Goal: Task Accomplishment & Management: Manage account settings

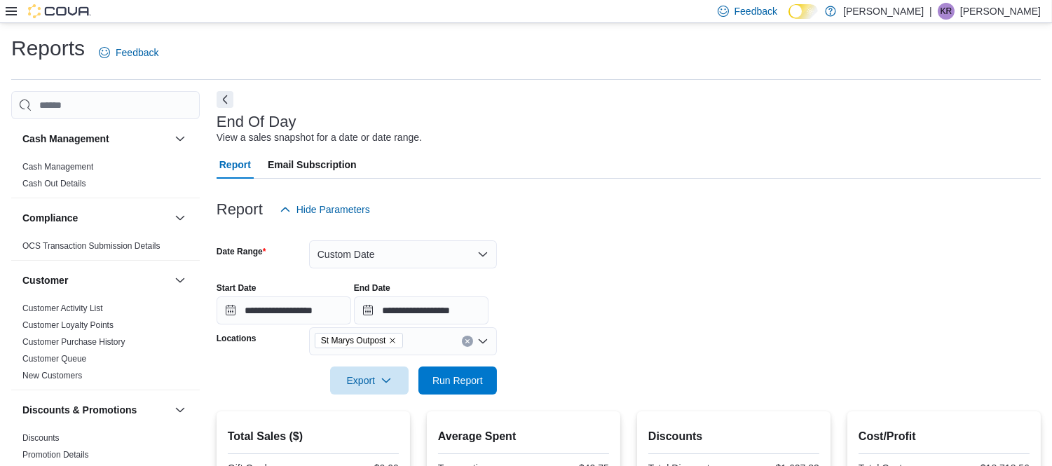
scroll to position [963, 0]
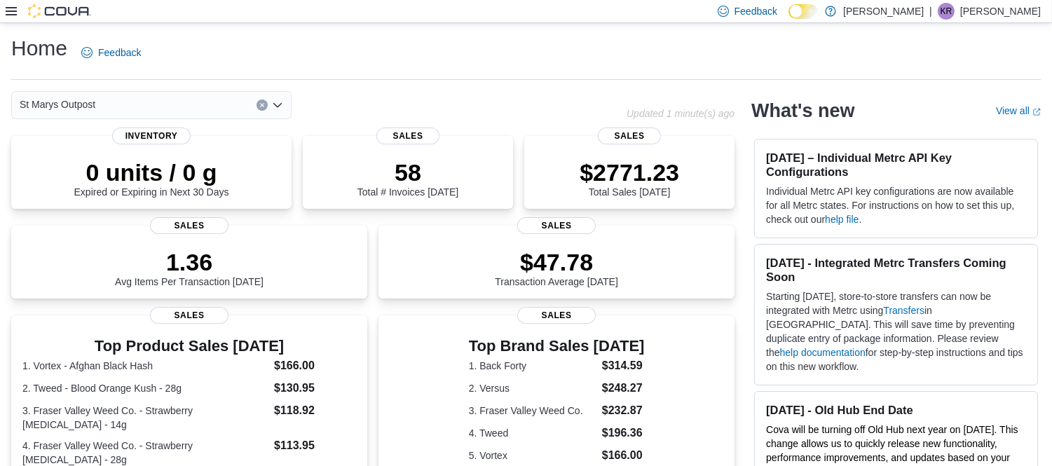
click at [7, 15] on icon at bounding box center [11, 11] width 11 height 11
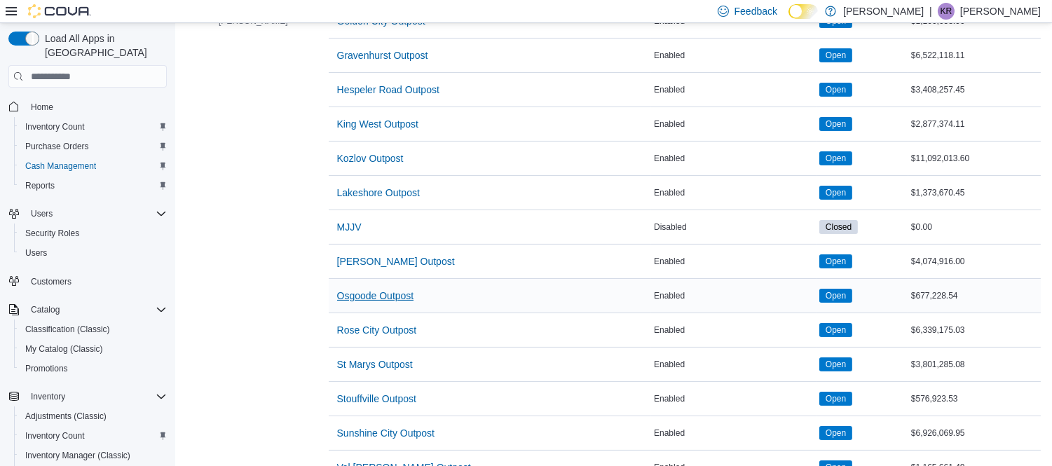
scroll to position [545, 0]
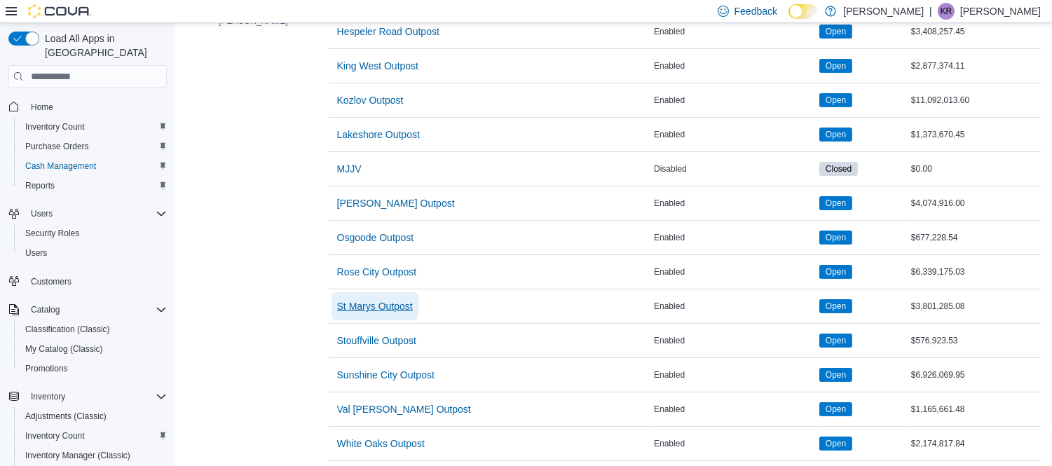
click at [353, 304] on span "St Marys Outpost" at bounding box center [375, 306] width 76 height 14
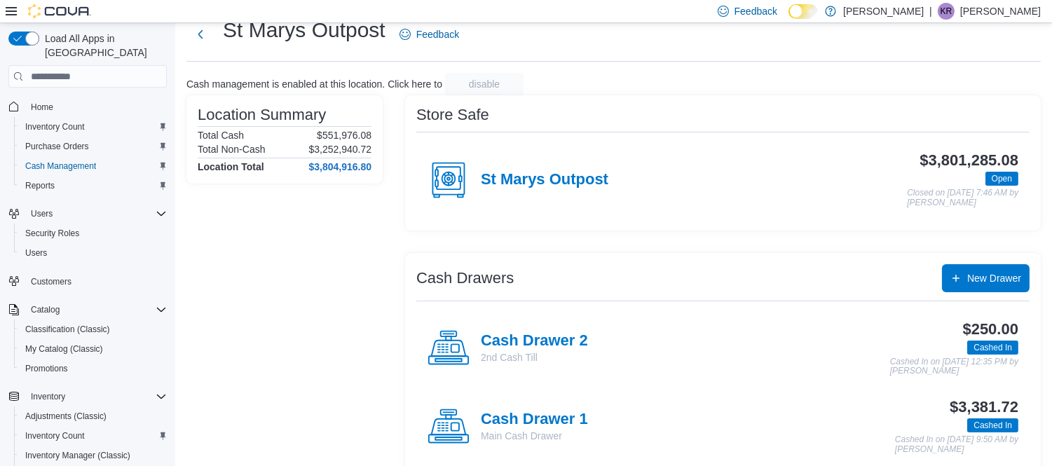
scroll to position [65, 0]
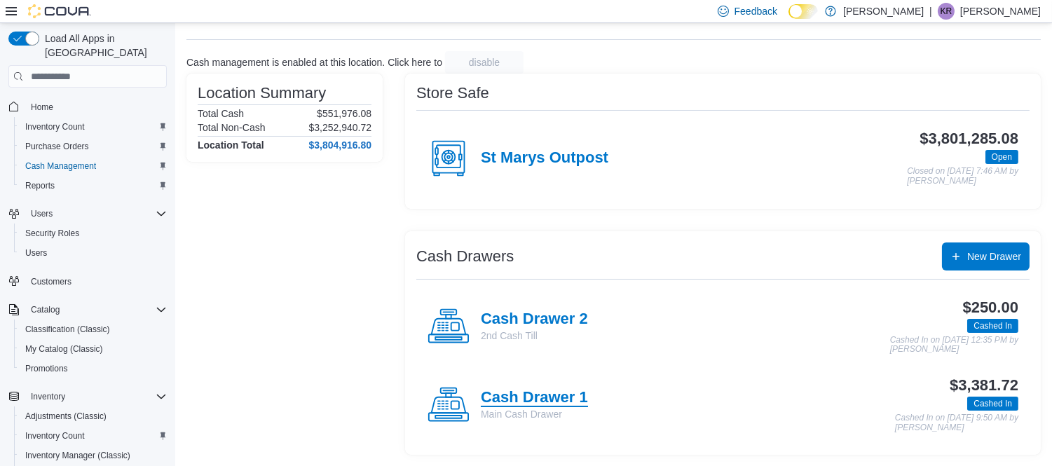
click at [537, 398] on h4 "Cash Drawer 1" at bounding box center [534, 398] width 107 height 18
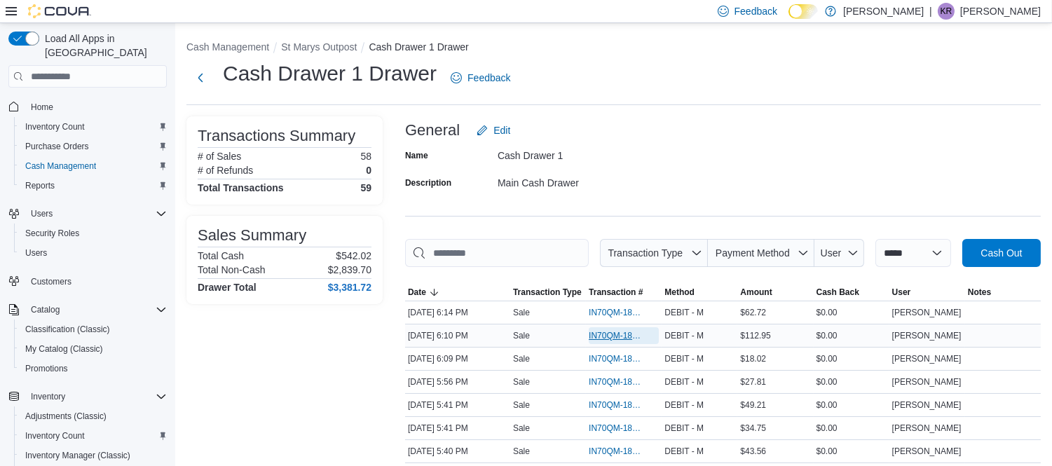
click at [618, 335] on span "IN70QM-1862846" at bounding box center [617, 335] width 56 height 11
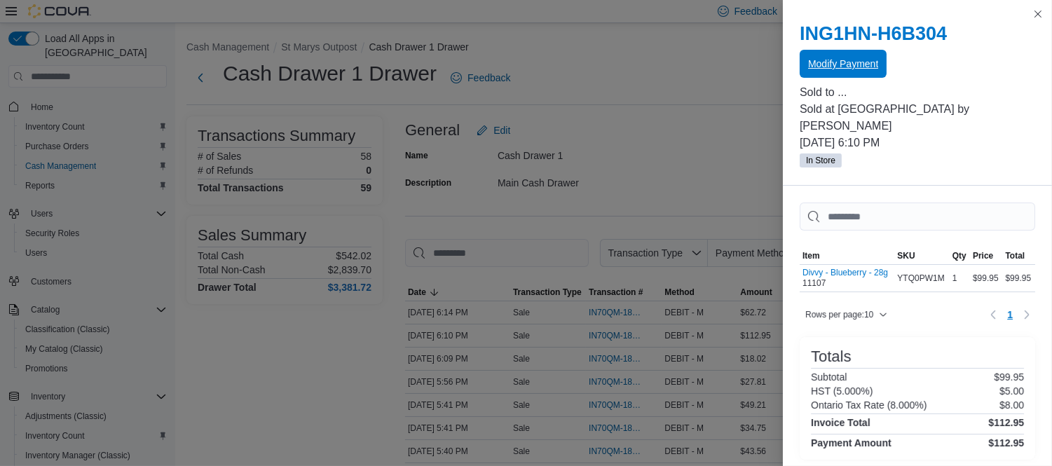
click at [862, 62] on span "Modify Payment" at bounding box center [843, 64] width 70 height 14
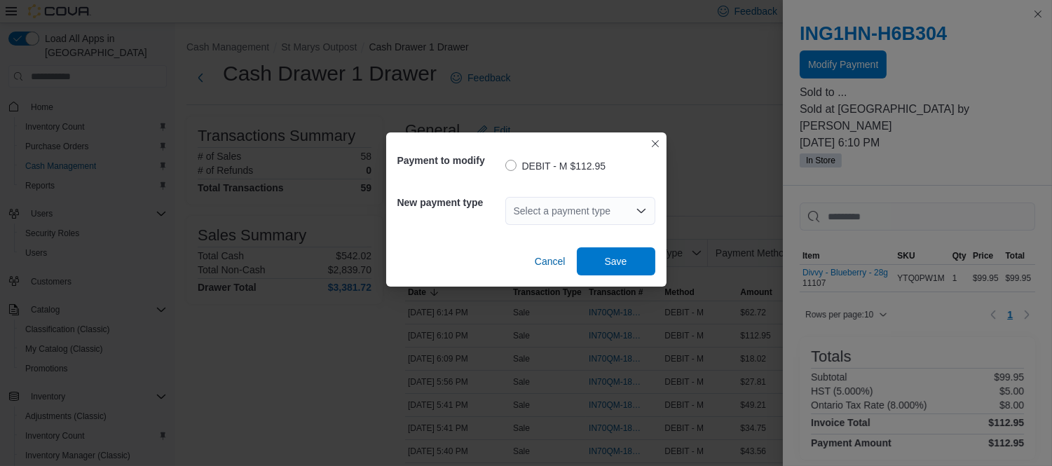
click at [529, 208] on div "Select a payment type" at bounding box center [580, 211] width 150 height 28
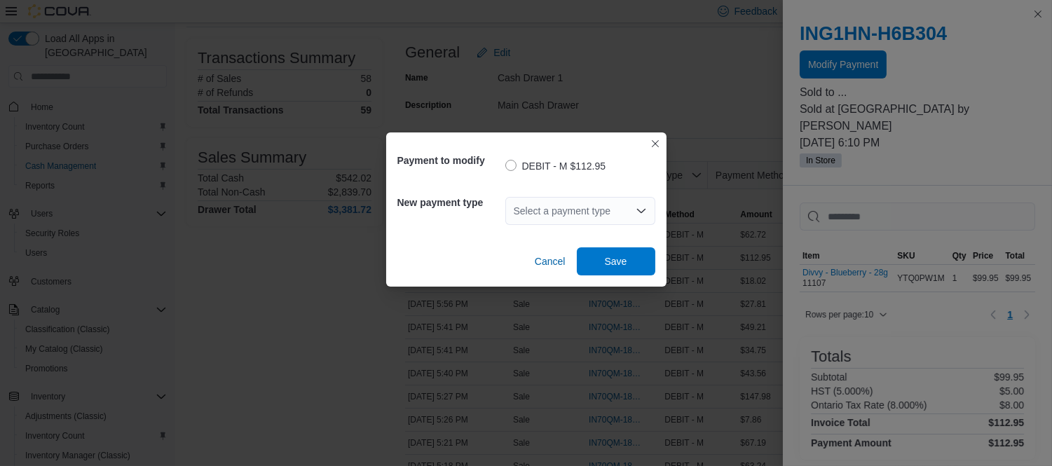
click at [585, 207] on div "Select a payment type Combo box. Selected. Combo box input. Select a payment ty…" at bounding box center [580, 211] width 150 height 28
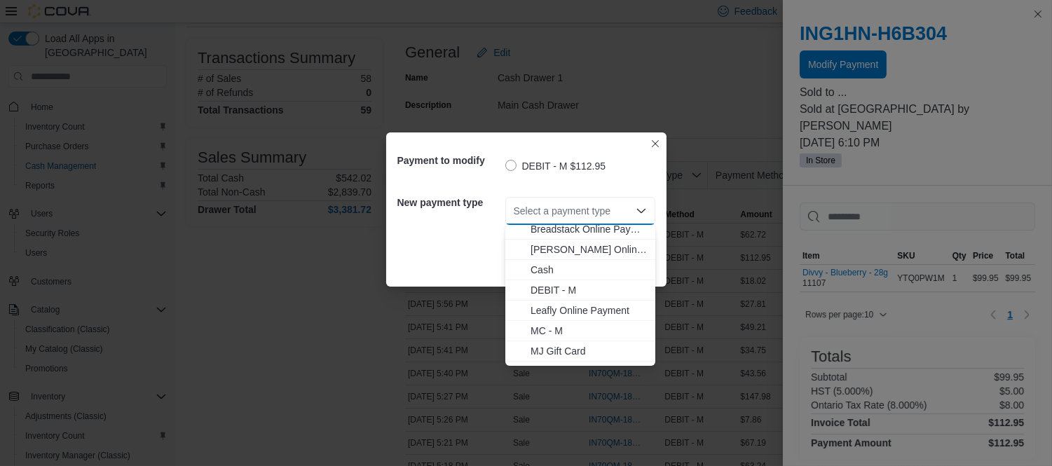
scroll to position [43, 0]
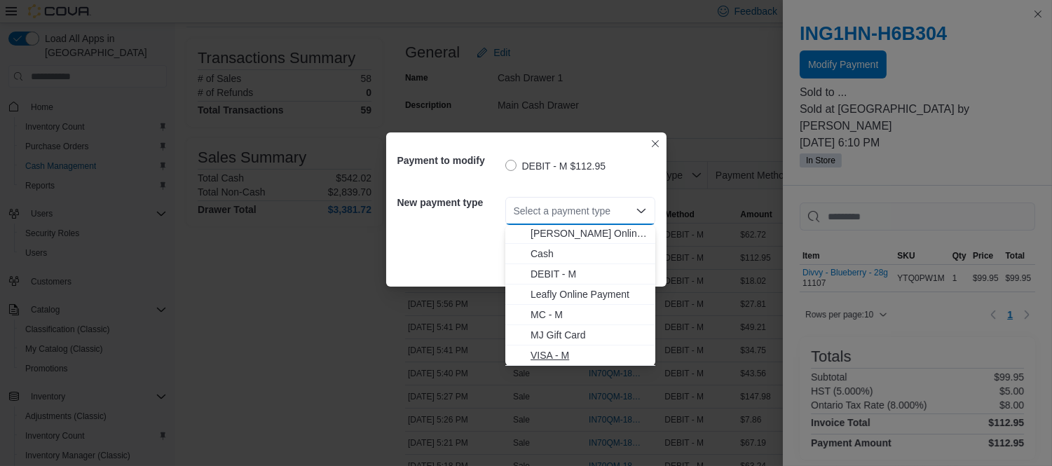
click at [562, 348] on span "VISA - M" at bounding box center [589, 355] width 116 height 14
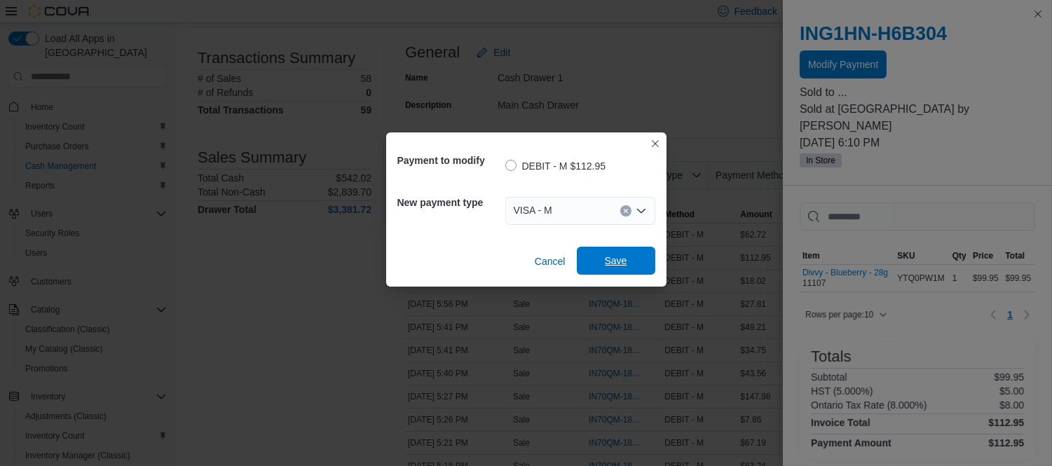
click at [616, 269] on span "Save" at bounding box center [616, 261] width 62 height 28
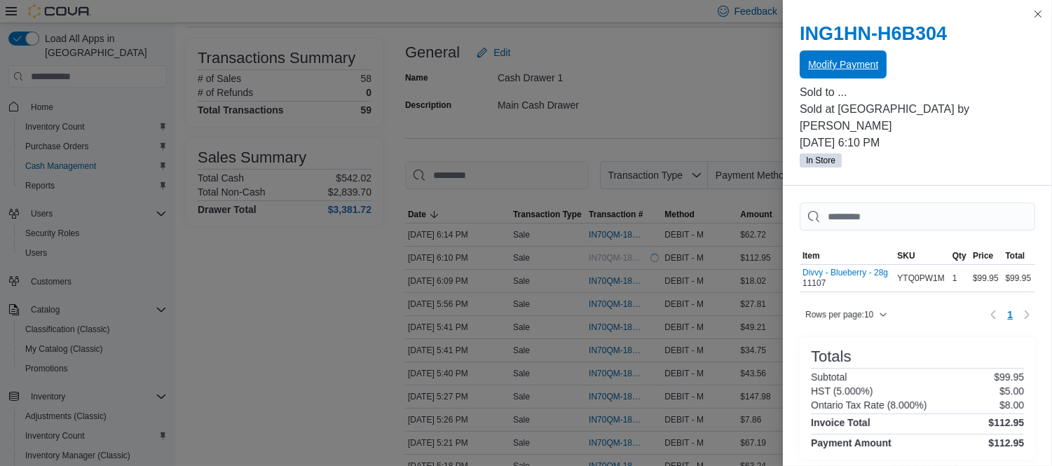
scroll to position [0, 0]
click at [1041, 14] on button "Close this dialog" at bounding box center [1038, 14] width 17 height 17
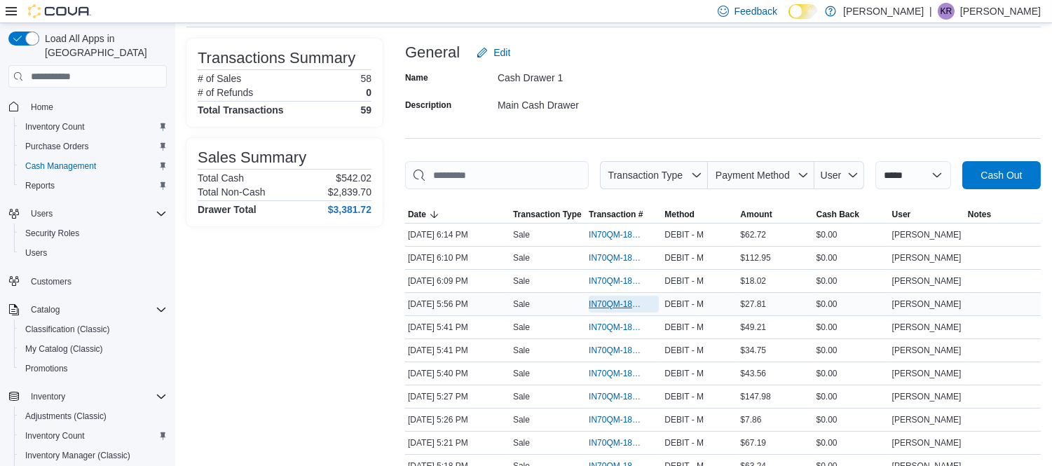
click at [638, 299] on span "IN70QM-1862816" at bounding box center [617, 304] width 56 height 11
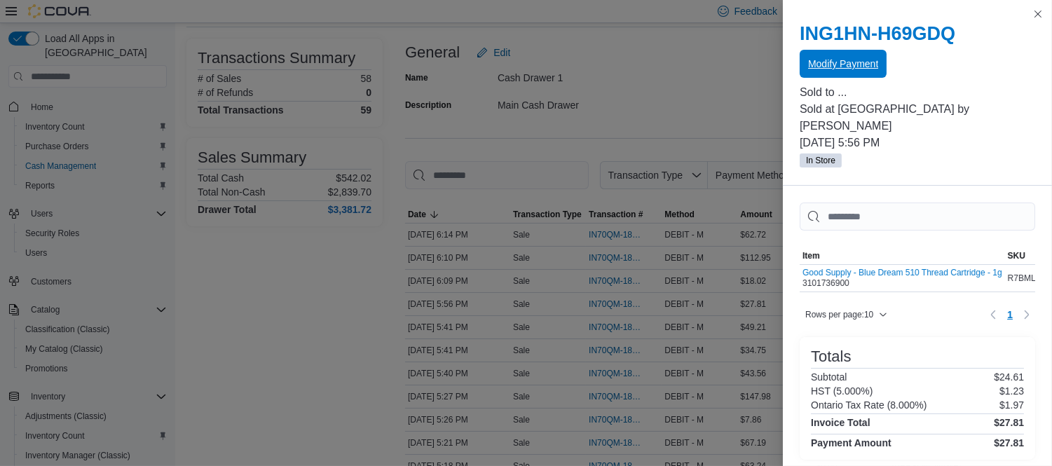
click at [852, 63] on span "Modify Payment" at bounding box center [843, 64] width 70 height 14
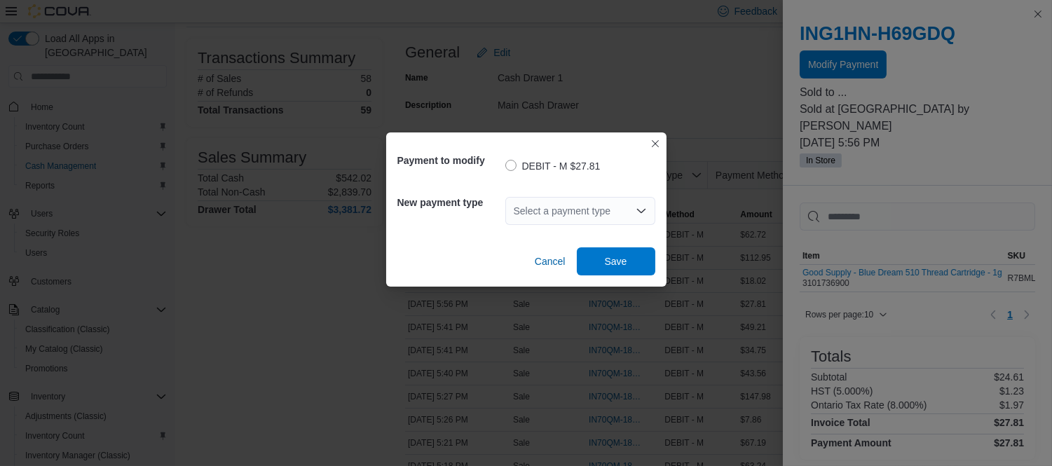
click at [590, 210] on div "Select a payment type" at bounding box center [580, 211] width 150 height 28
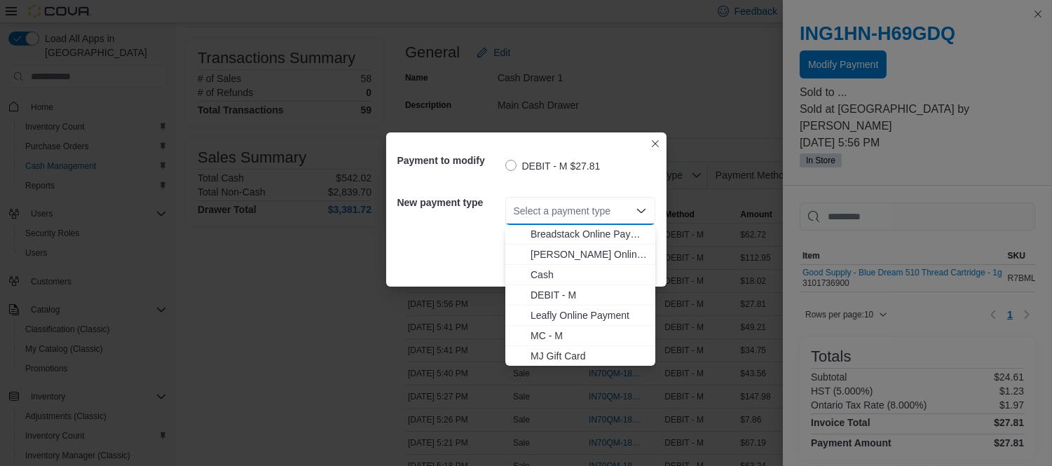
scroll to position [43, 0]
click at [561, 348] on span "VISA - M" at bounding box center [589, 355] width 116 height 14
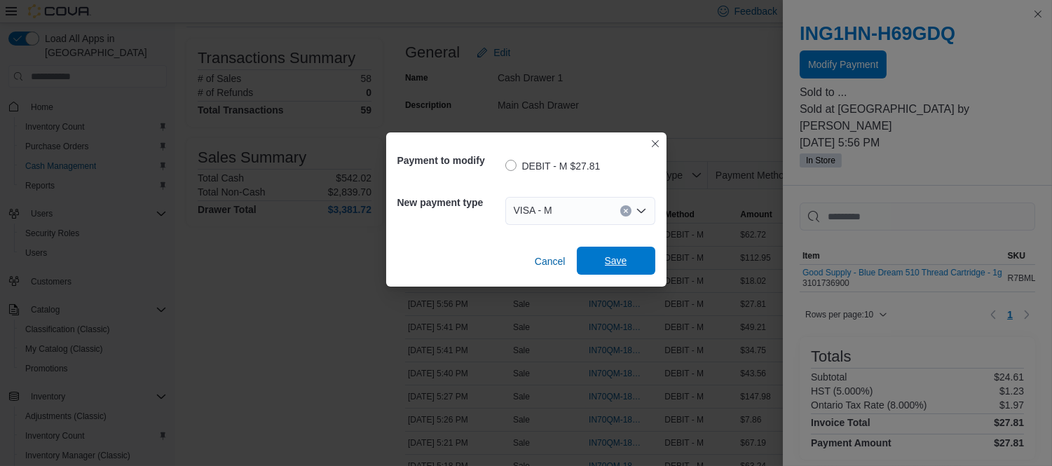
click at [618, 267] on span "Save" at bounding box center [616, 261] width 22 height 14
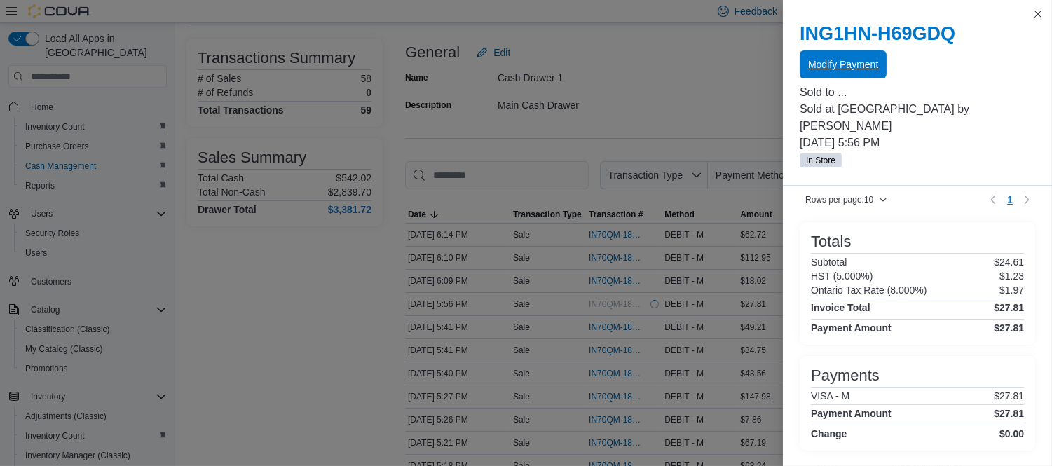
scroll to position [121, 0]
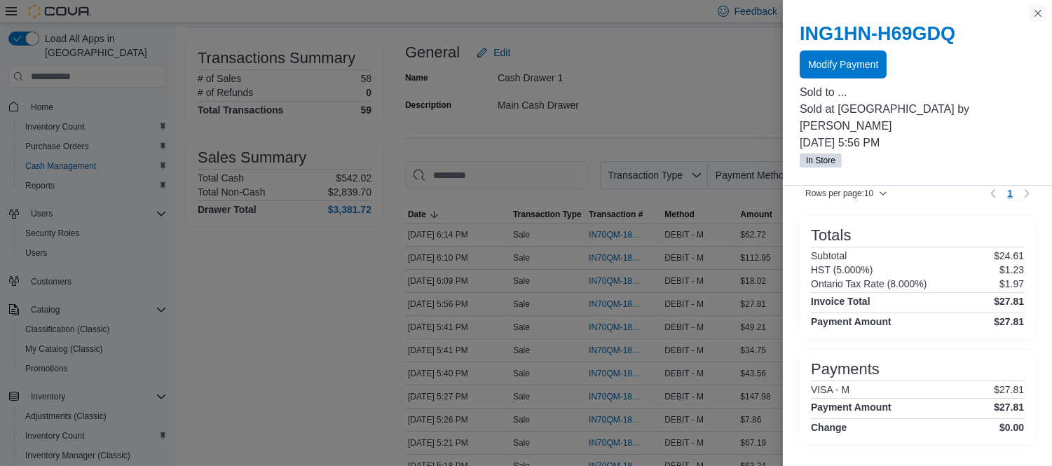
click at [1046, 20] on button "Close this dialog" at bounding box center [1038, 13] width 17 height 17
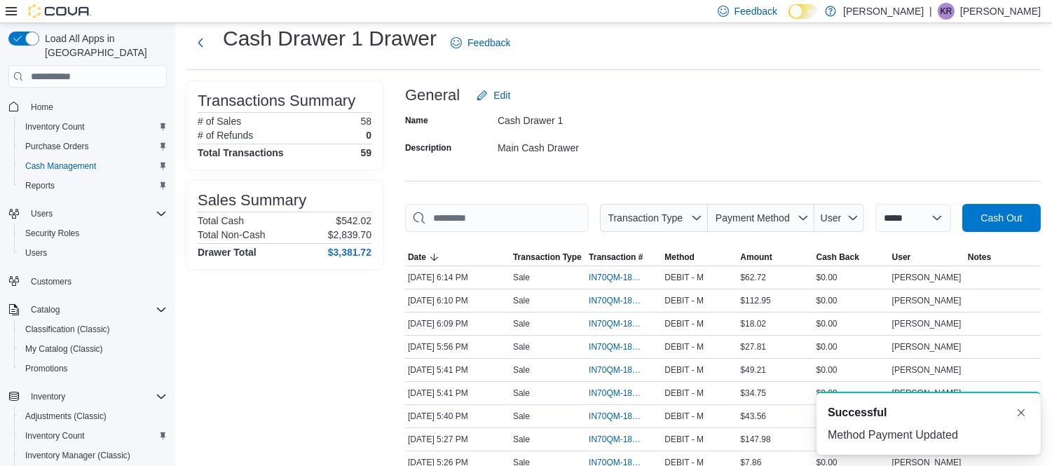
scroll to position [0, 0]
